Goal: Task Accomplishment & Management: Use online tool/utility

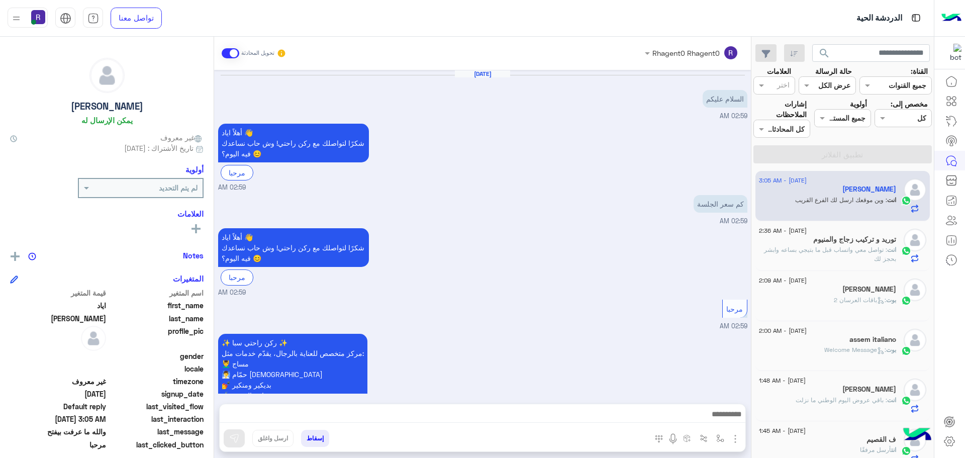
scroll to position [921, 0]
